Goal: Information Seeking & Learning: Learn about a topic

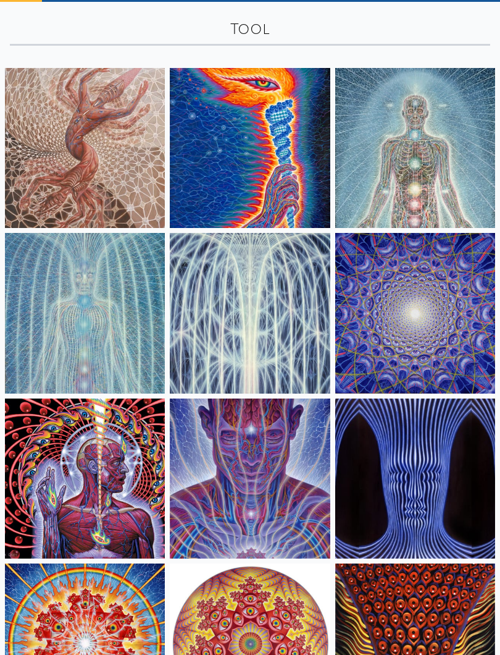
scroll to position [69, 0]
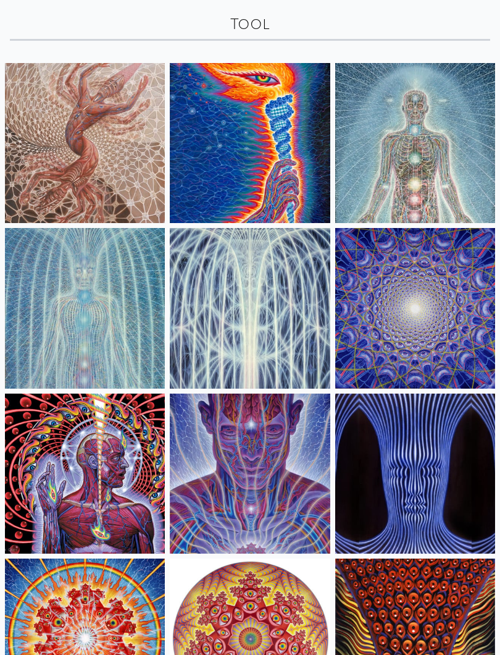
click at [120, 324] on img at bounding box center [85, 309] width 160 height 160
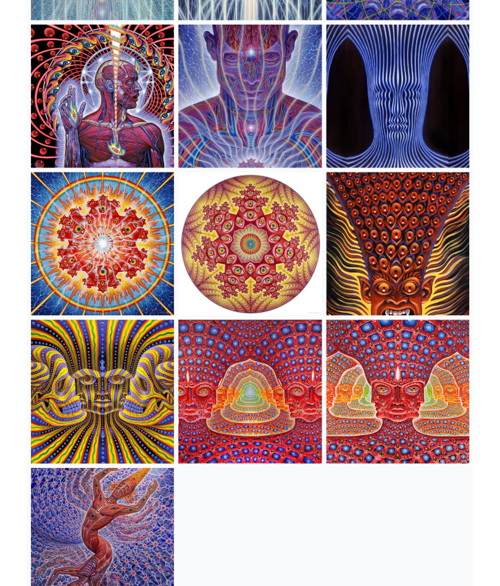
scroll to position [435, 0]
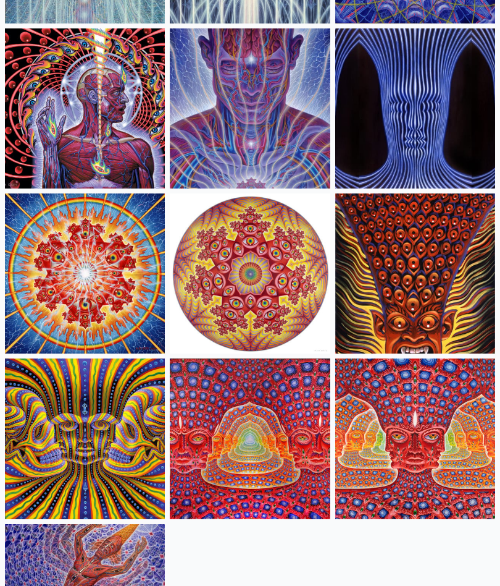
click at [424, 419] on img at bounding box center [415, 438] width 160 height 160
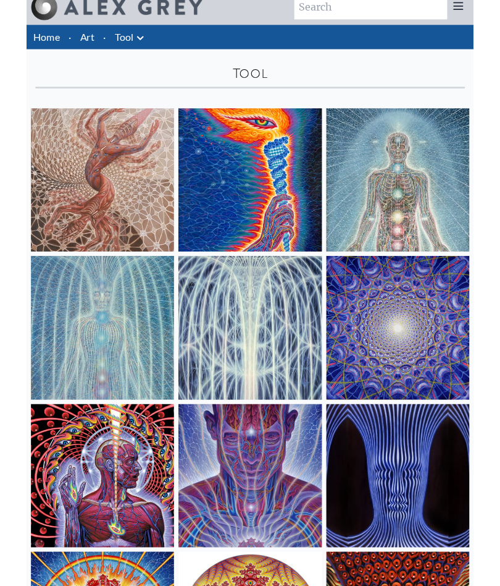
scroll to position [0, 0]
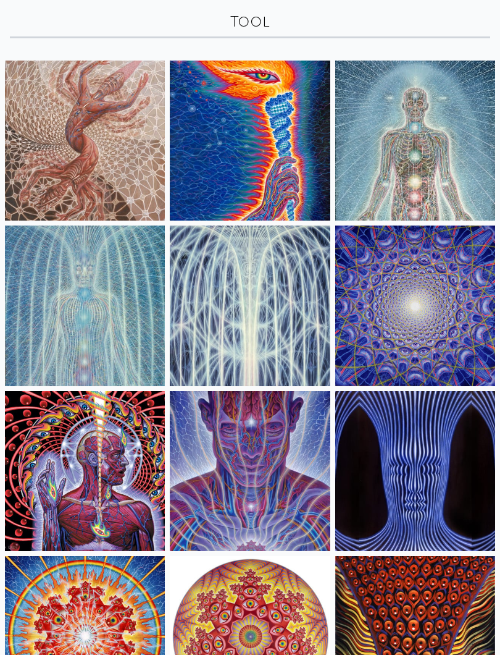
scroll to position [74, 0]
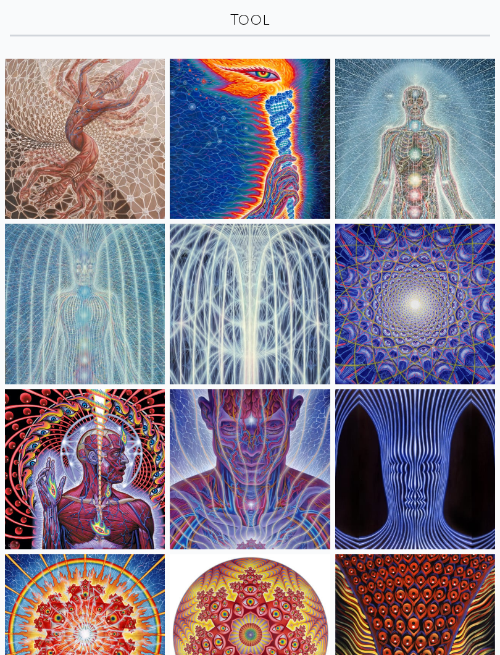
click at [115, 476] on img at bounding box center [85, 470] width 160 height 160
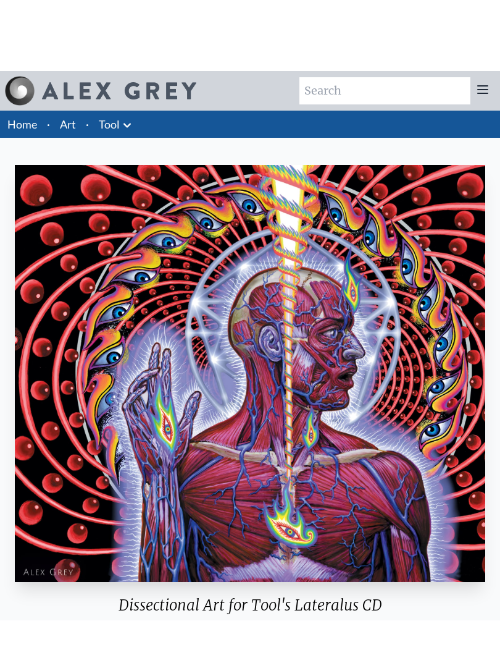
scroll to position [74, 0]
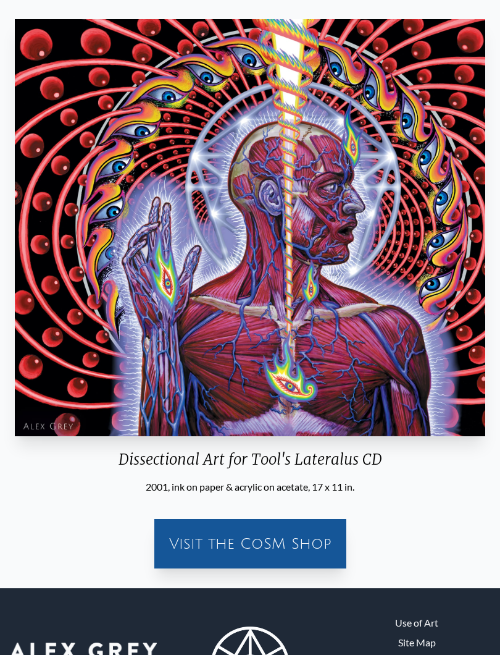
click at [290, 542] on div "Visit the CoSM Shop" at bounding box center [250, 544] width 182 height 40
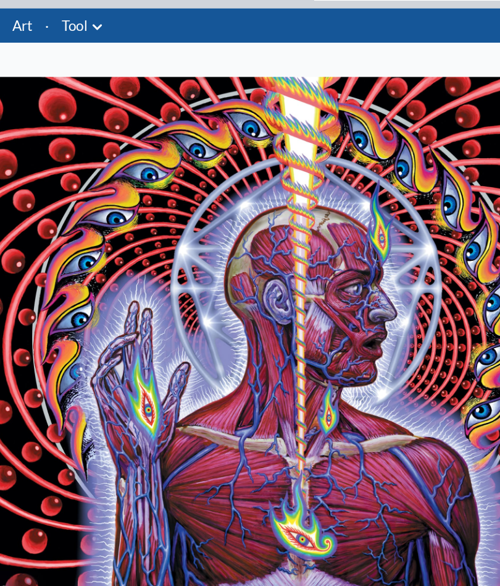
scroll to position [0, 0]
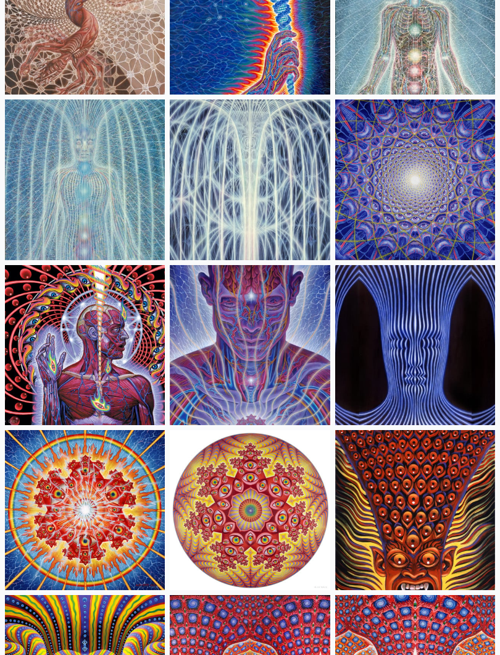
scroll to position [199, 0]
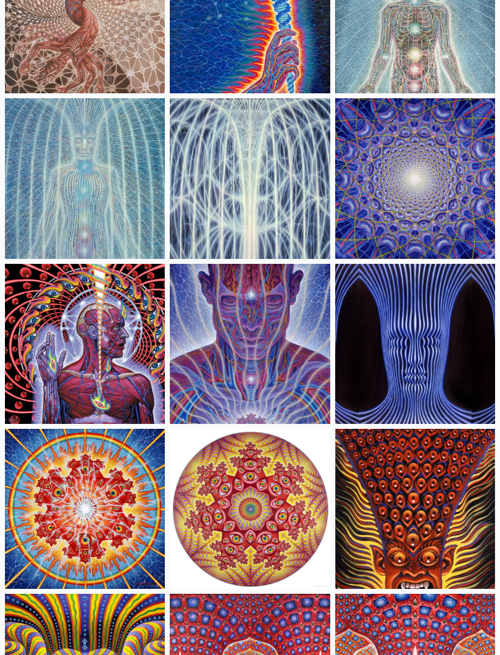
click at [263, 339] on img at bounding box center [250, 344] width 160 height 160
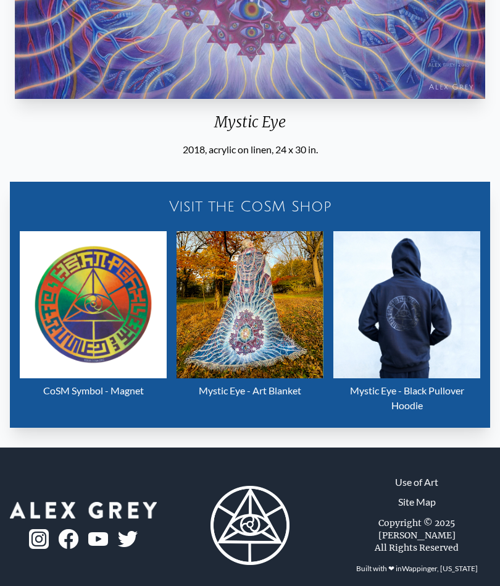
scroll to position [700, 0]
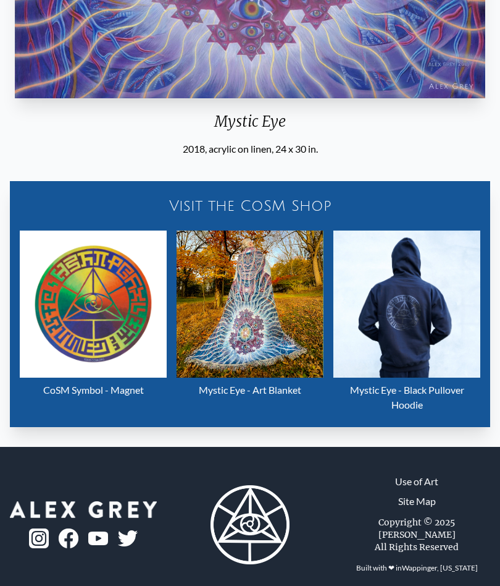
click at [267, 319] on img "8 / 16" at bounding box center [250, 303] width 147 height 147
